Goal: Share content: Share content

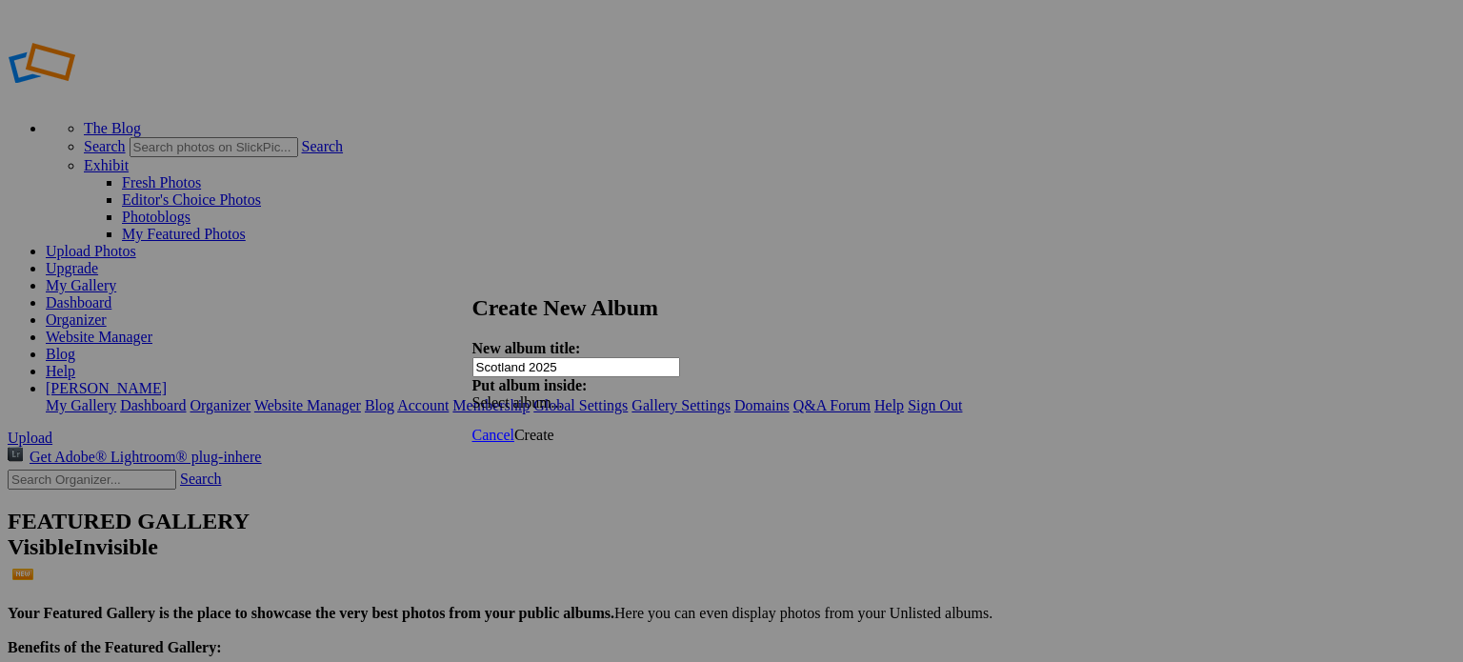
type input "Scotland 2025"
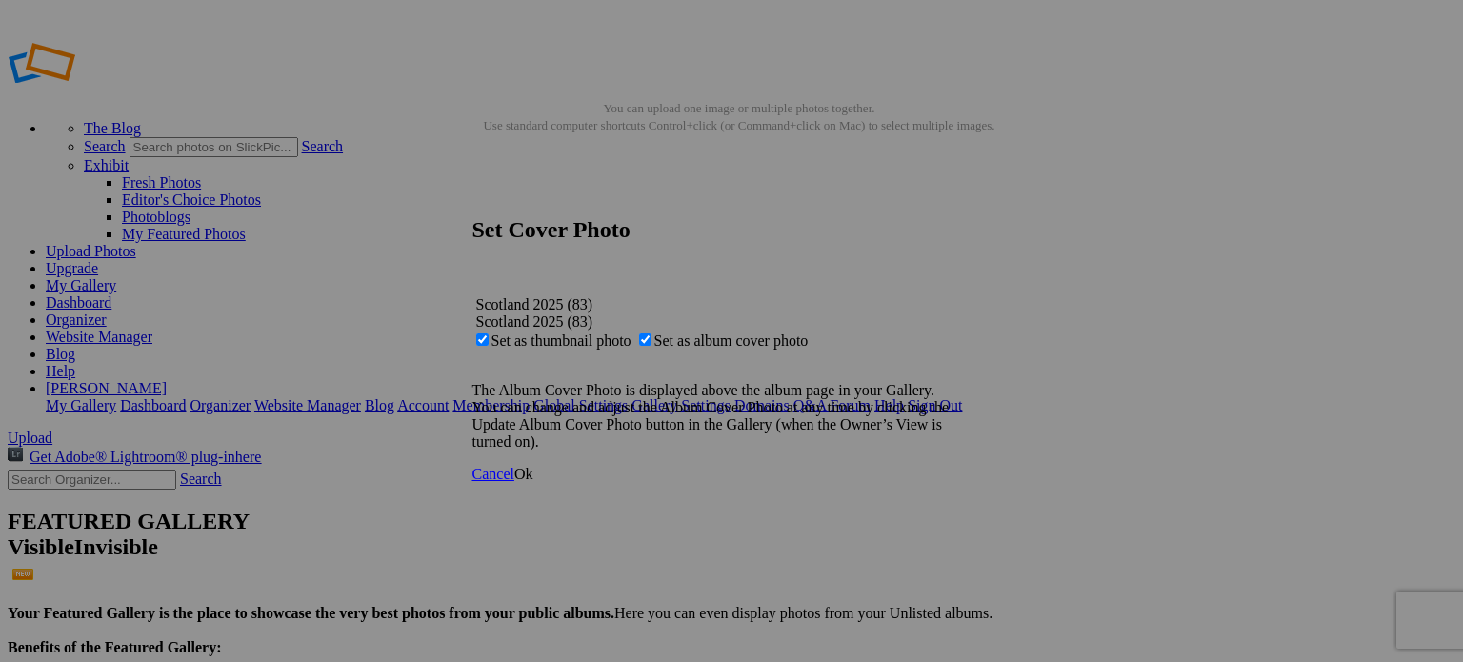
click at [533, 482] on span "Ok" at bounding box center [523, 474] width 19 height 16
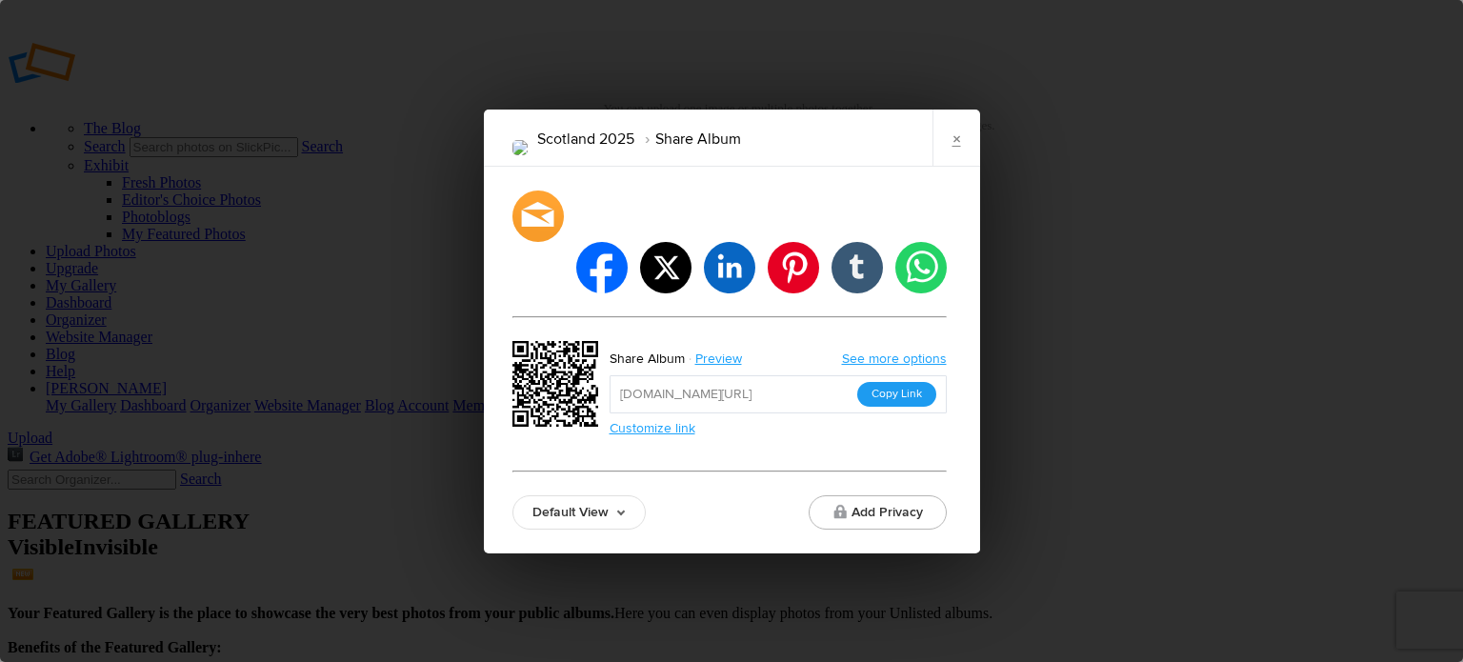
click at [892, 382] on button "Copy Link" at bounding box center [896, 394] width 79 height 25
click at [956, 159] on link "×" at bounding box center [956, 137] width 48 height 57
